Goal: Information Seeking & Learning: Check status

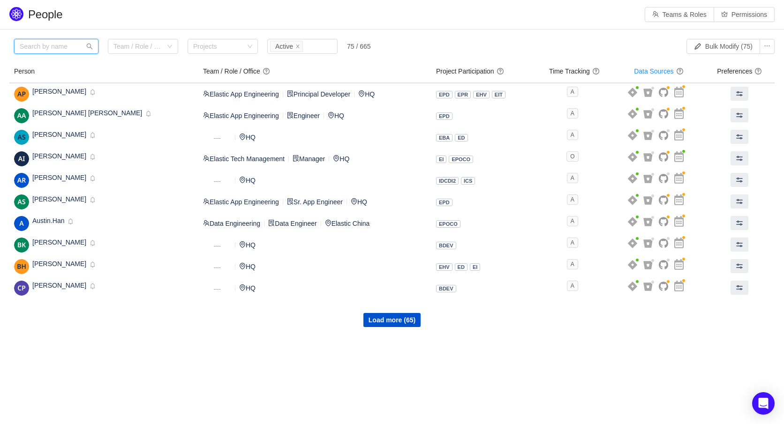
click at [52, 47] on input "text" at bounding box center [56, 46] width 84 height 15
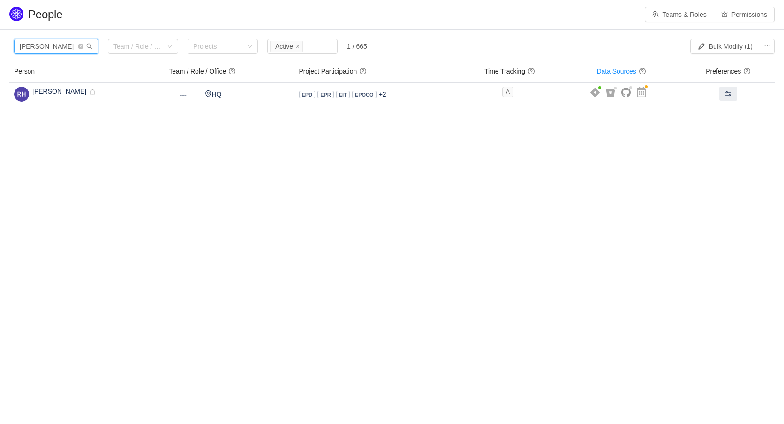
type input "[PERSON_NAME]"
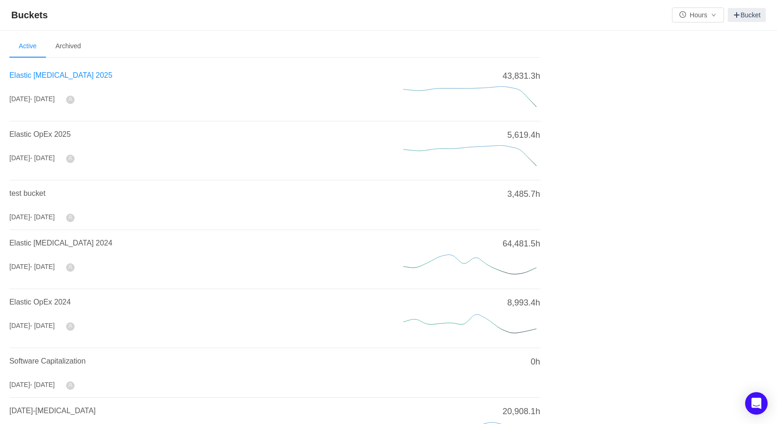
click at [41, 75] on span "Elastic CapEx 2025" at bounding box center [60, 75] width 103 height 8
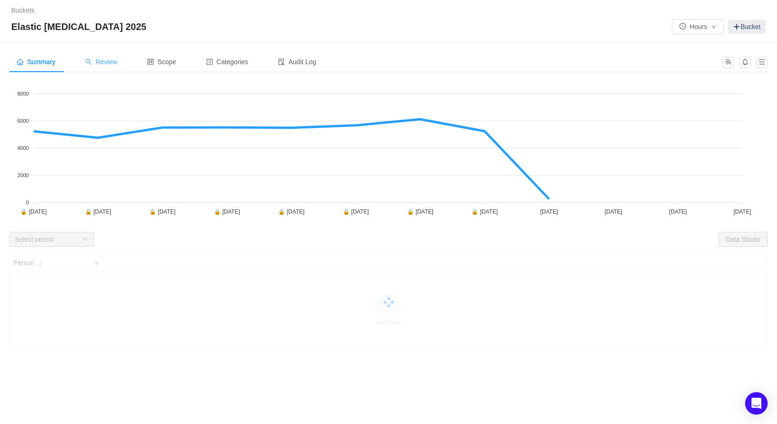
click at [109, 65] on span "Review" at bounding box center [101, 61] width 32 height 7
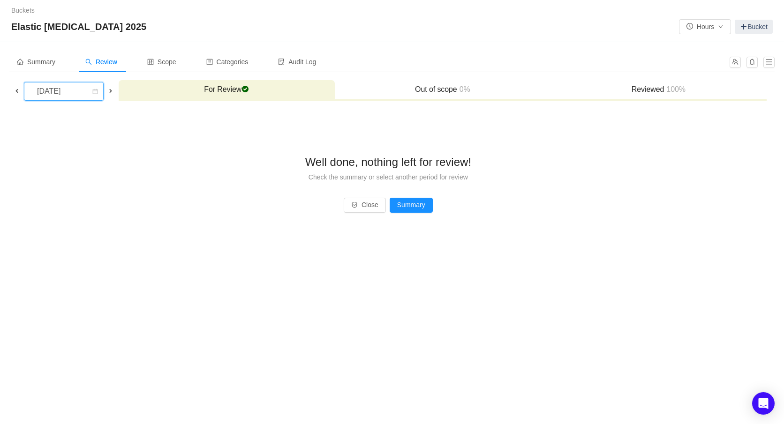
click at [45, 90] on div "September 2025" at bounding box center [50, 91] width 40 height 18
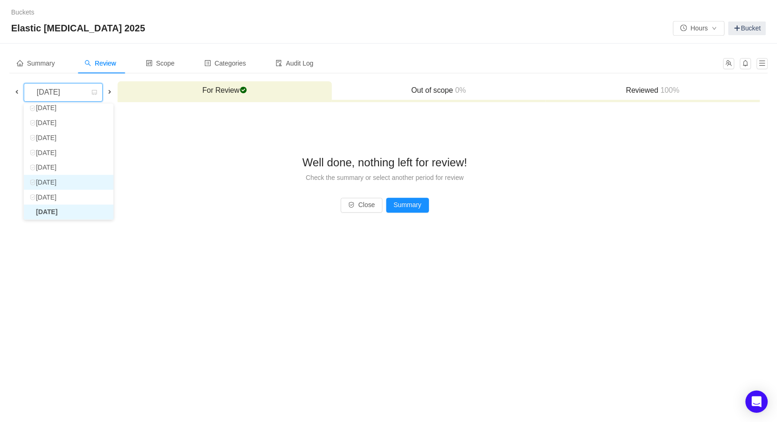
scroll to position [17, 0]
click at [50, 195] on li "August 2025" at bounding box center [69, 200] width 90 height 15
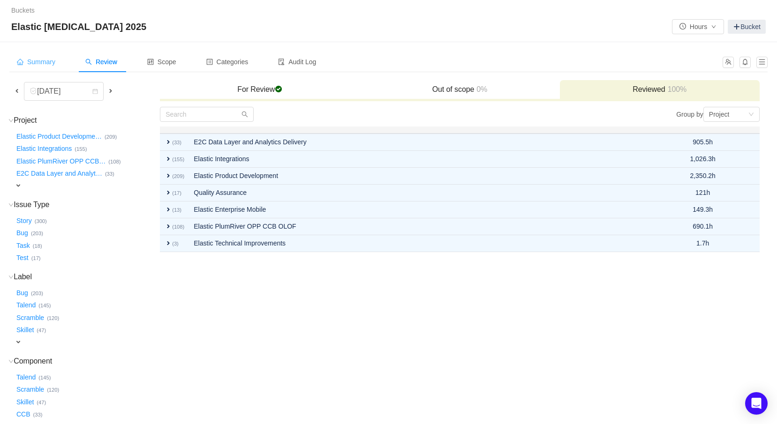
click at [55, 64] on span "Summary" at bounding box center [36, 61] width 38 height 7
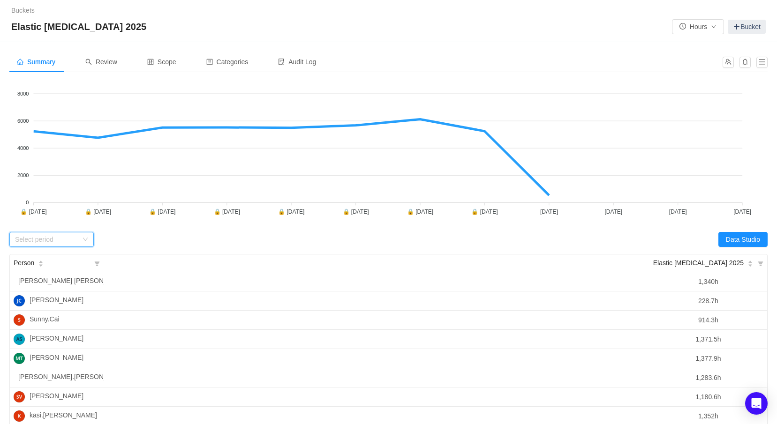
click at [83, 242] on icon "icon: down" at bounding box center [85, 240] width 6 height 7
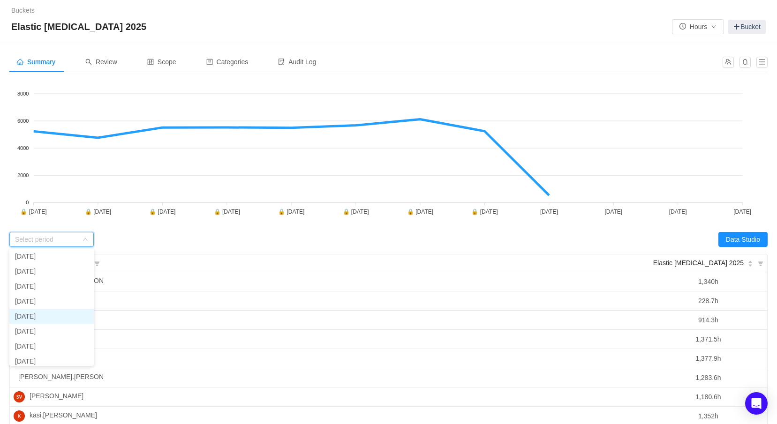
scroll to position [67, 0]
click at [53, 293] on li "August 2025" at bounding box center [51, 296] width 84 height 15
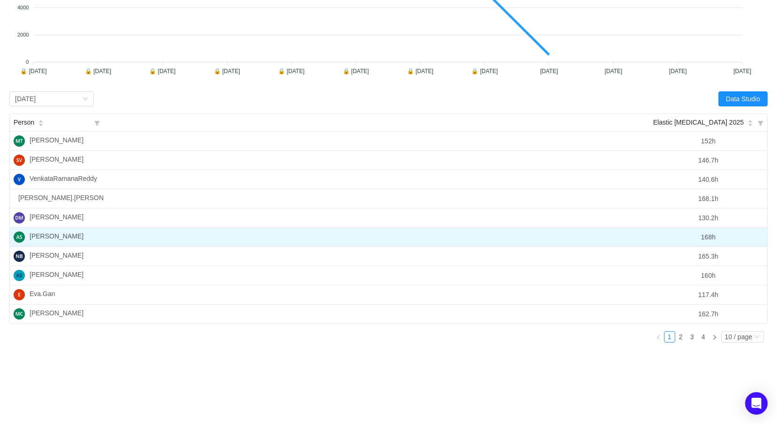
scroll to position [158, 0]
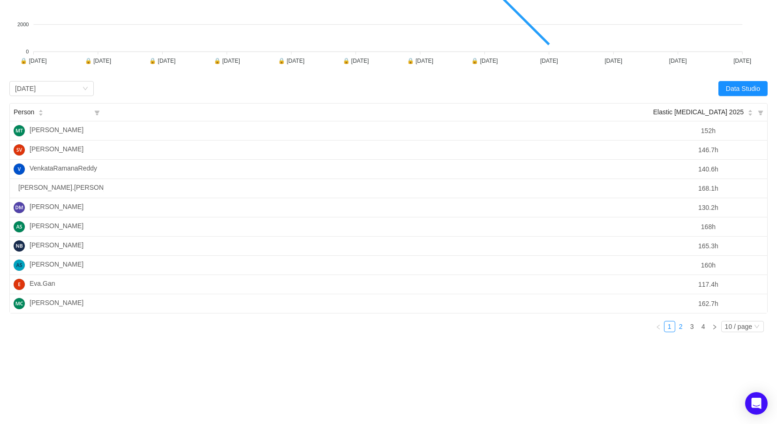
click at [680, 330] on link "2" at bounding box center [680, 326] width 10 height 10
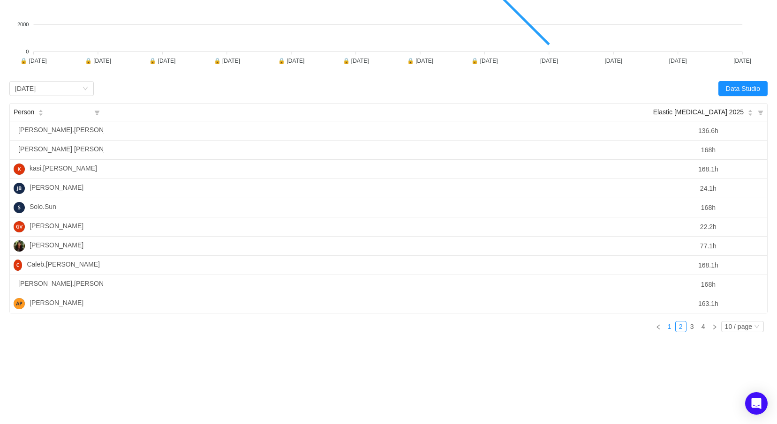
click at [671, 329] on link "1" at bounding box center [669, 326] width 10 height 10
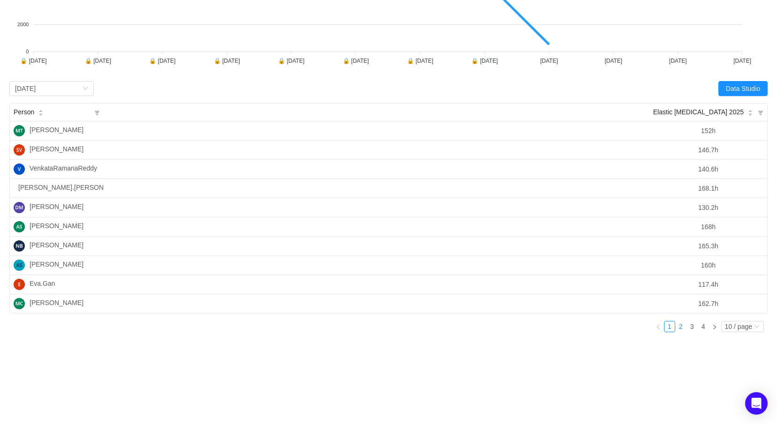
click at [681, 328] on link "2" at bounding box center [680, 326] width 10 height 10
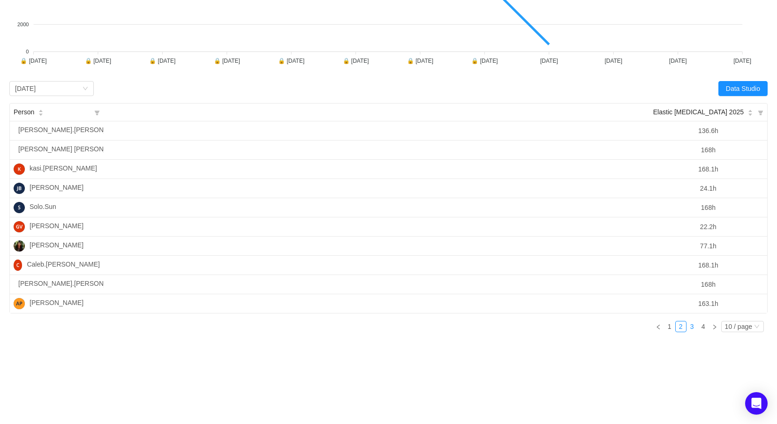
click at [692, 328] on link "3" at bounding box center [692, 326] width 10 height 10
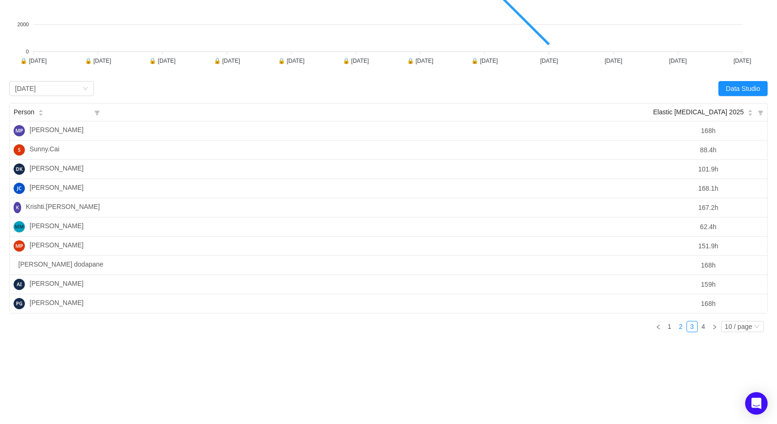
click at [679, 329] on link "2" at bounding box center [680, 326] width 10 height 10
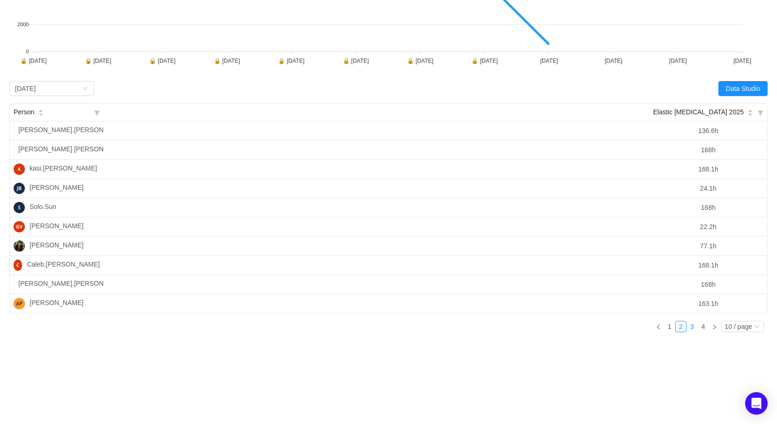
click at [691, 325] on link "3" at bounding box center [692, 326] width 10 height 10
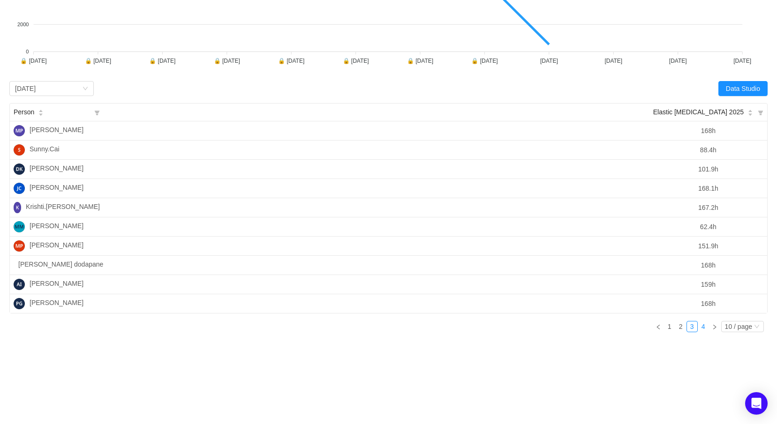
click at [704, 328] on link "4" at bounding box center [703, 326] width 10 height 10
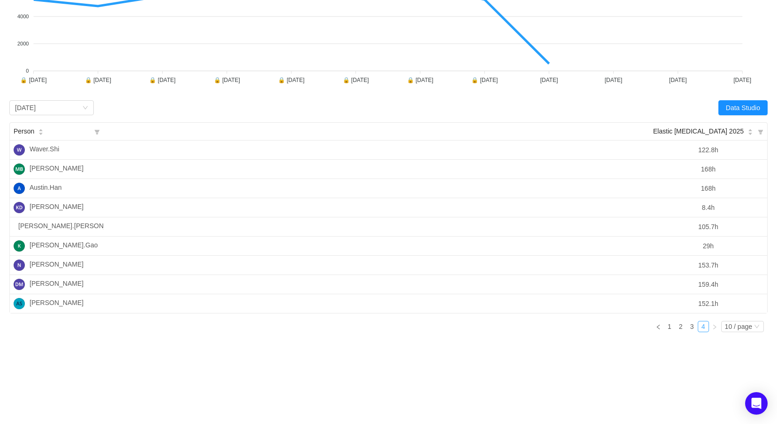
scroll to position [139, 0]
click at [716, 324] on icon "icon: right" at bounding box center [714, 327] width 6 height 6
click at [603, 355] on div "Summary Review Scope Categories Audit Log Looks too empty? Make sure scope has …" at bounding box center [388, 167] width 777 height 514
click at [666, 325] on link "1" at bounding box center [669, 326] width 10 height 10
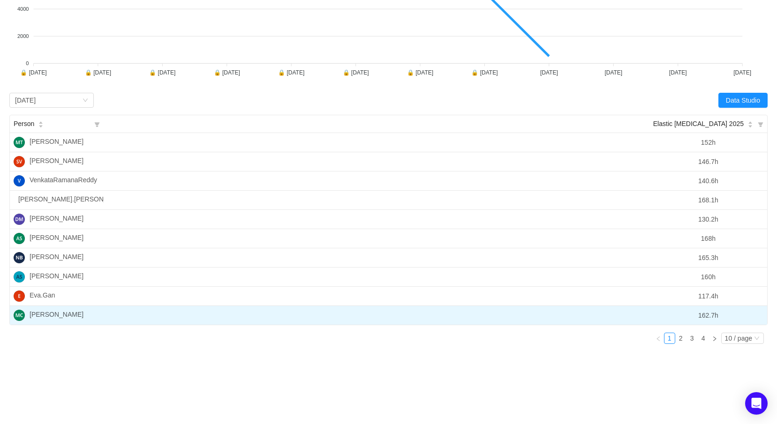
click at [657, 313] on td "162.7h" at bounding box center [435, 315] width 663 height 19
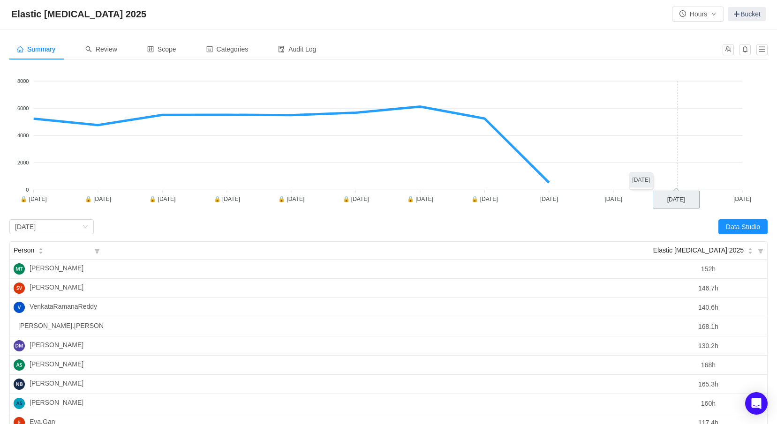
scroll to position [0, 0]
